Goal: Task Accomplishment & Management: Manage account settings

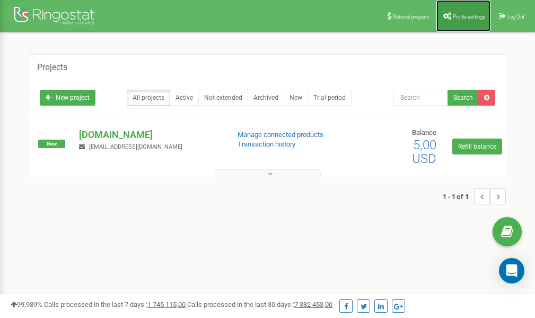
click at [462, 18] on span "Profile settings" at bounding box center [469, 17] width 32 height 6
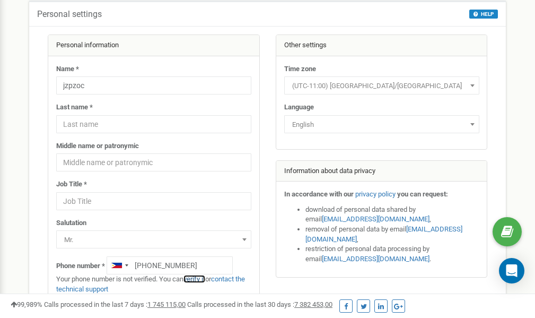
click at [199, 278] on link "verify it" at bounding box center [194, 279] width 22 height 8
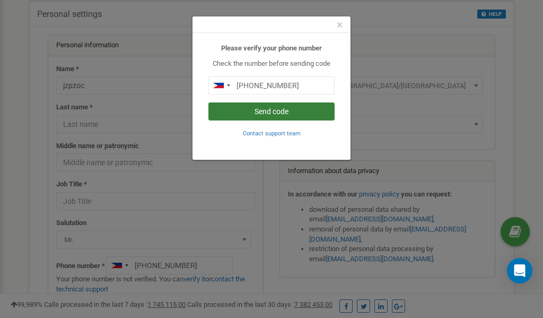
click at [252, 112] on button "Send code" at bounding box center [271, 111] width 126 height 18
